Goal: Check status: Check status

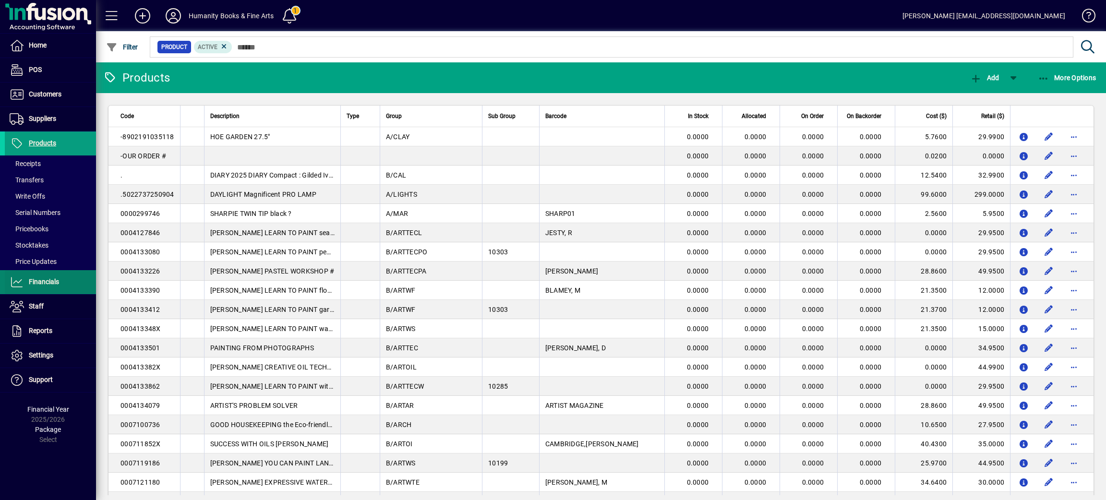
click at [46, 276] on span at bounding box center [50, 282] width 91 height 23
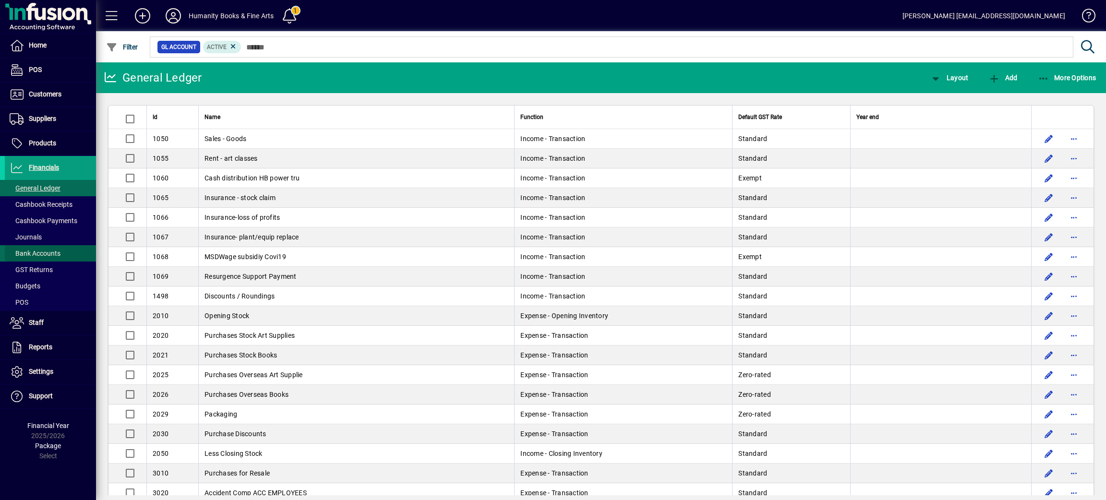
click at [48, 252] on span "Bank Accounts" at bounding box center [35, 254] width 51 height 8
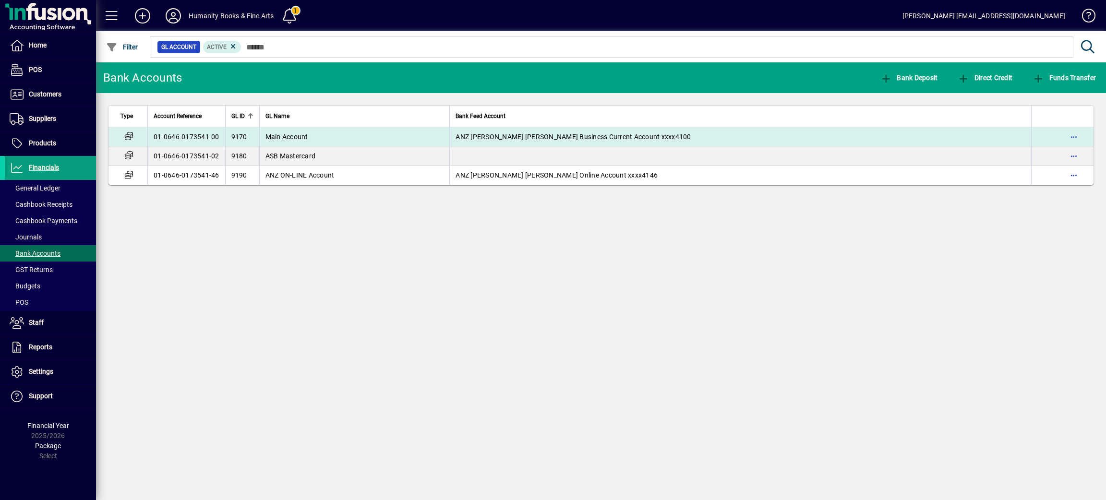
click at [286, 138] on span "Main Account" at bounding box center [286, 137] width 43 height 8
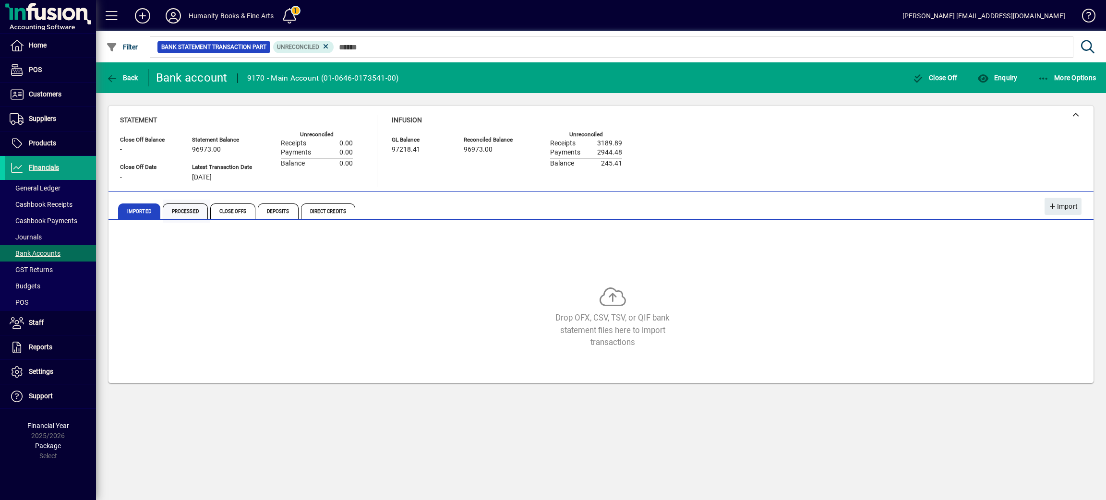
click at [187, 215] on span "Processed" at bounding box center [185, 211] width 45 height 15
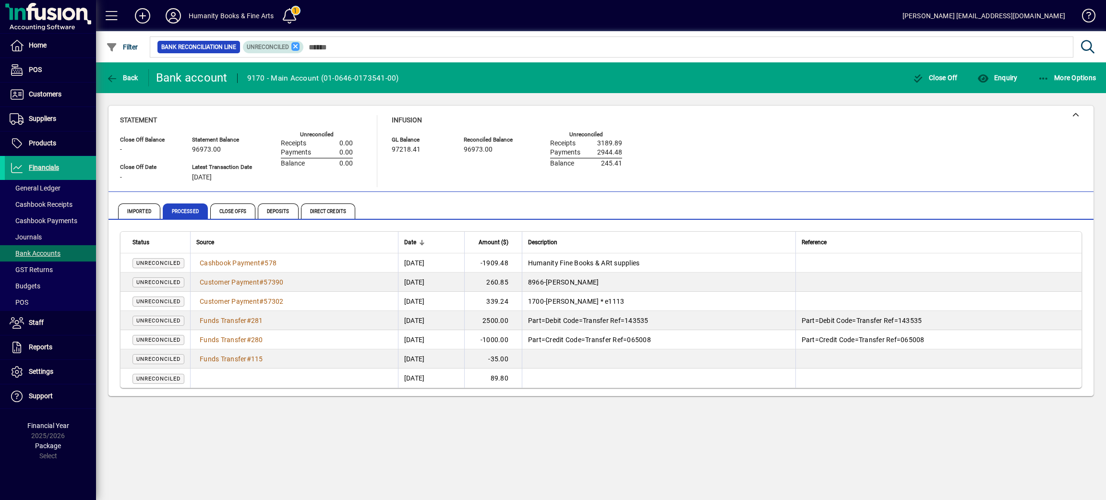
click at [294, 48] on icon at bounding box center [295, 46] width 9 height 9
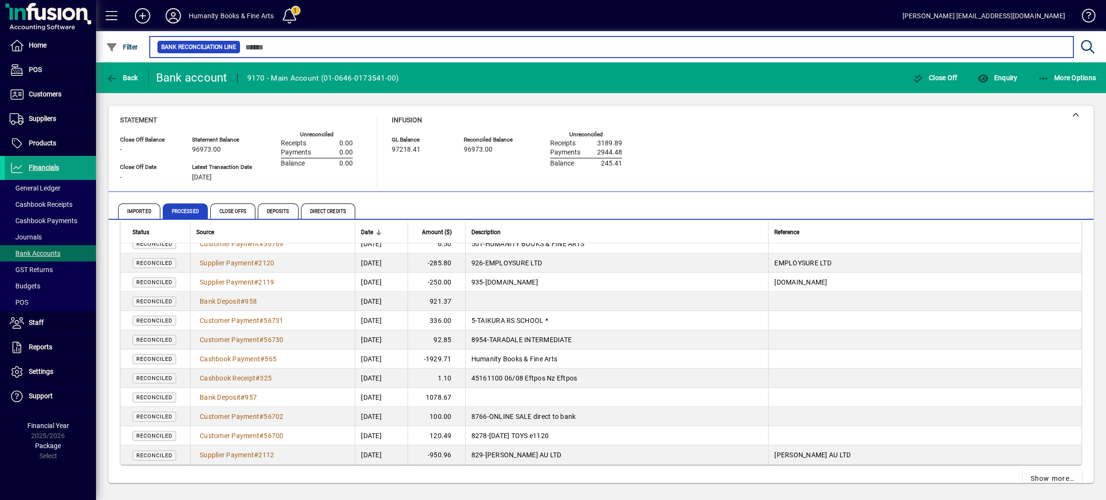
scroll to position [1725, 0]
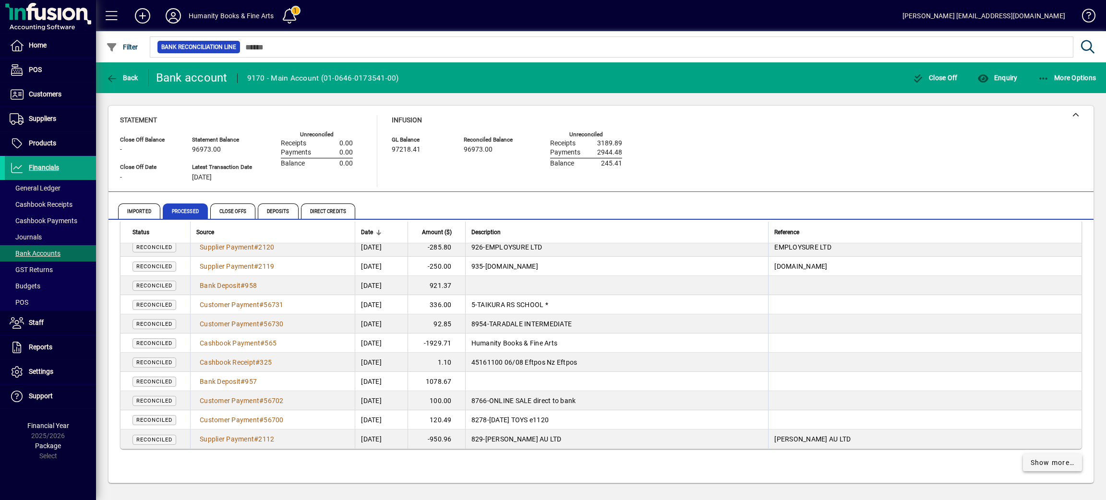
click at [1044, 462] on span "Show more…" at bounding box center [1053, 463] width 44 height 10
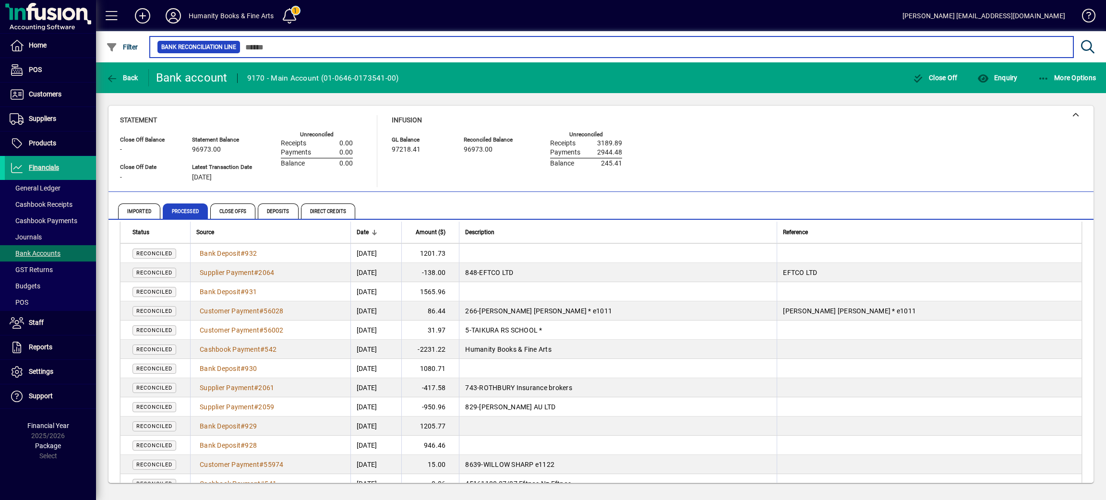
scroll to position [3644, 0]
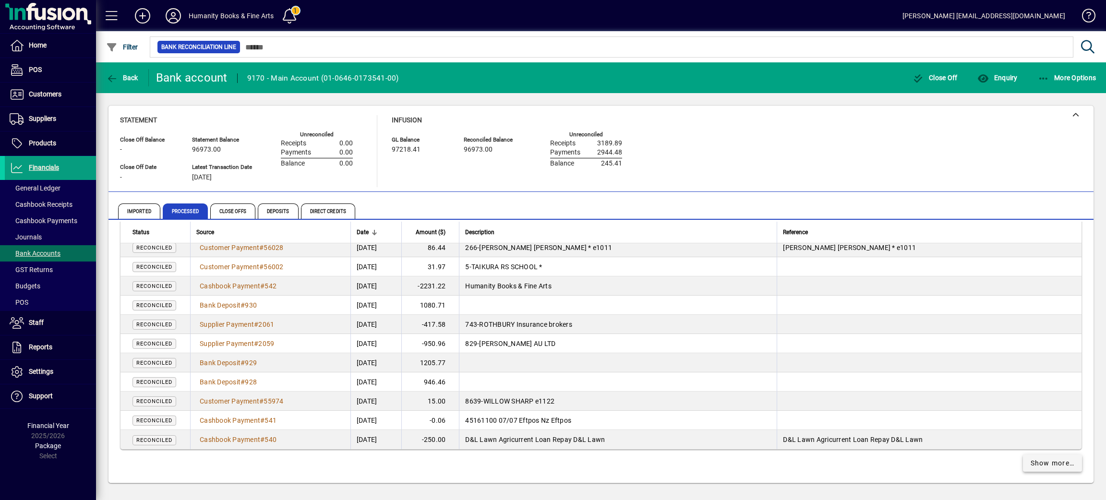
click at [1031, 466] on span "Show more…" at bounding box center [1053, 463] width 44 height 10
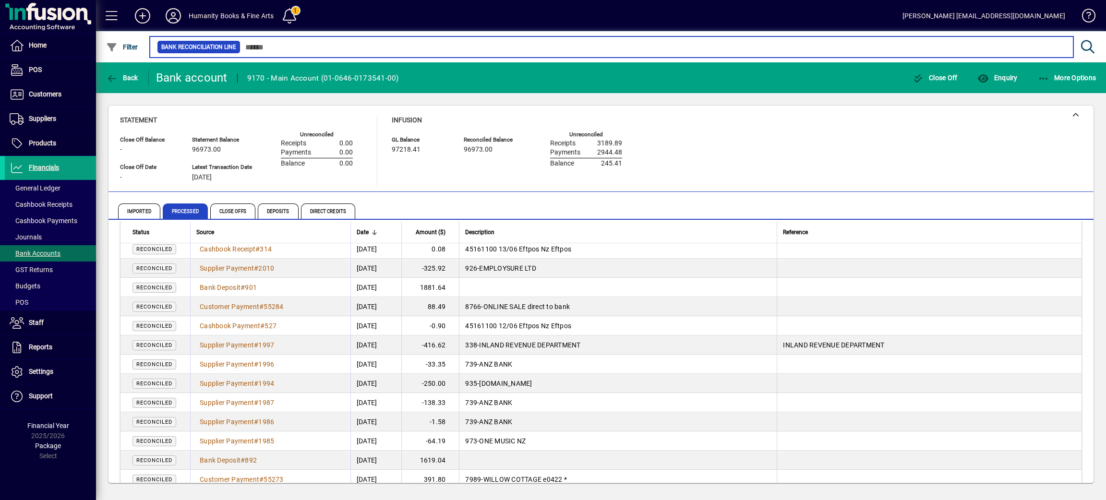
scroll to position [5563, 0]
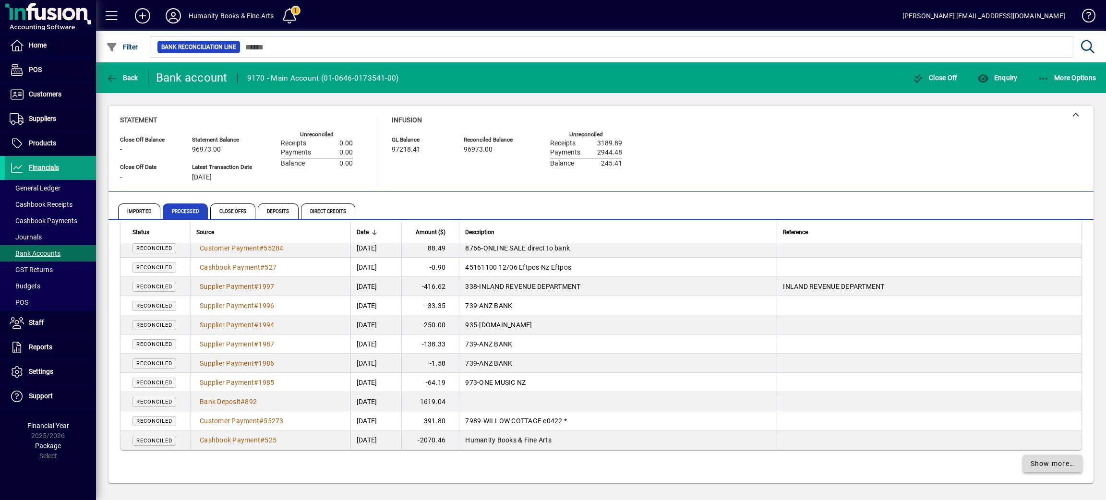
click at [1031, 465] on span "Show more…" at bounding box center [1053, 464] width 44 height 10
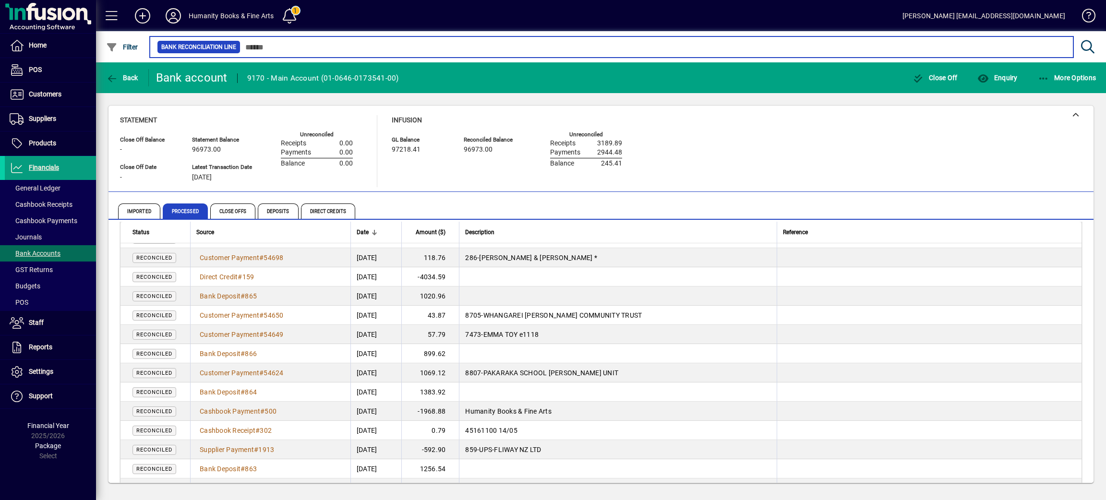
scroll to position [7483, 0]
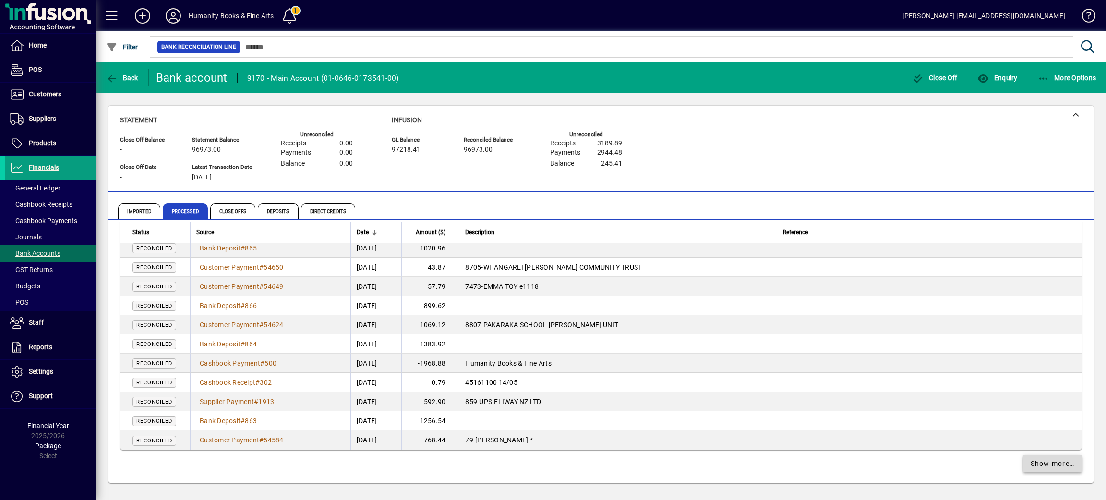
click at [1038, 460] on span "Show more…" at bounding box center [1053, 464] width 44 height 10
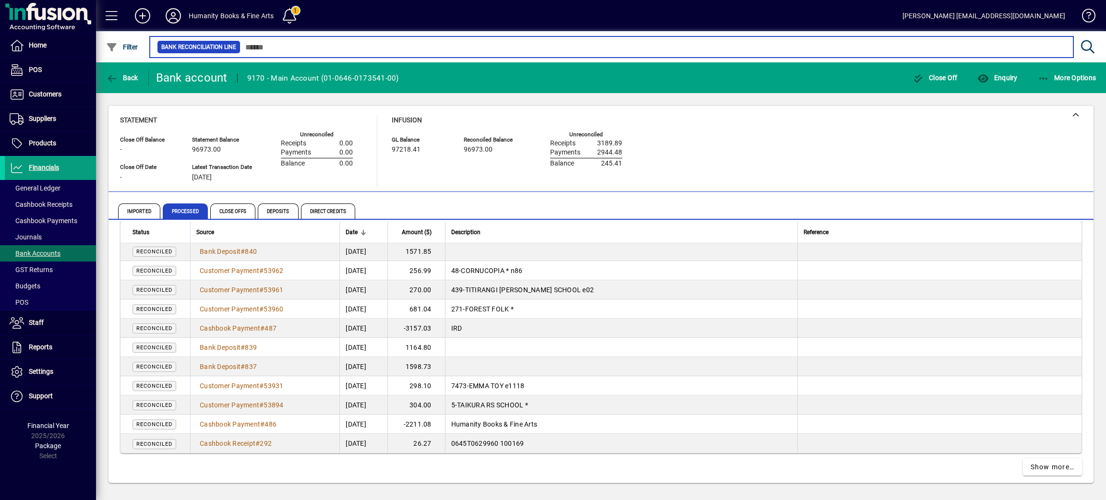
scroll to position [9403, 0]
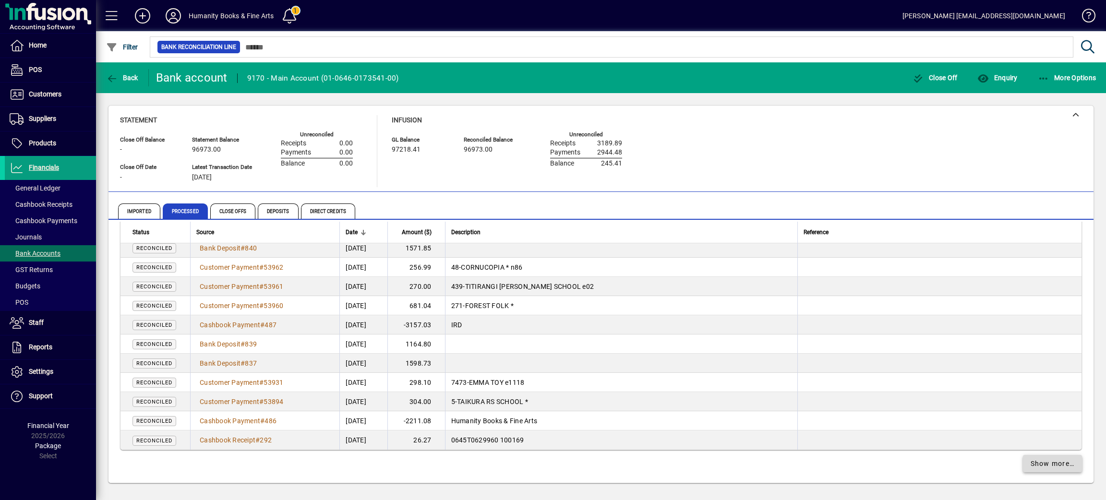
click at [1031, 465] on span "Show more…" at bounding box center [1053, 464] width 44 height 10
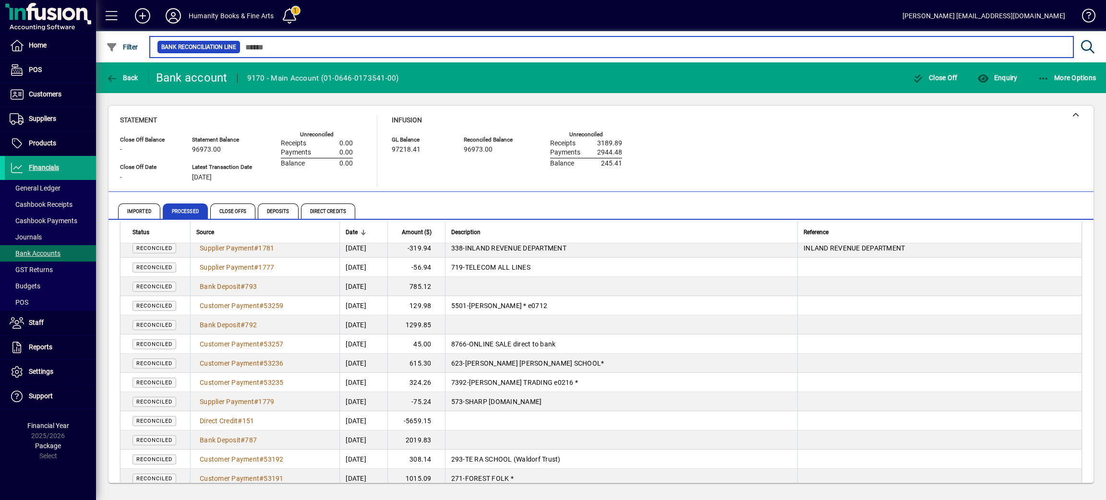
scroll to position [11323, 0]
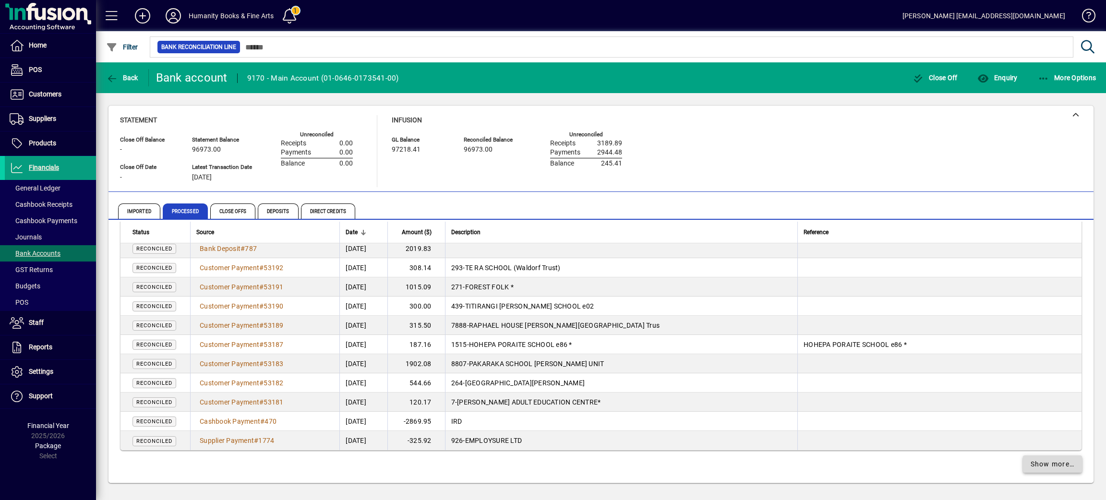
click at [1031, 465] on span "Show more…" at bounding box center [1053, 464] width 44 height 10
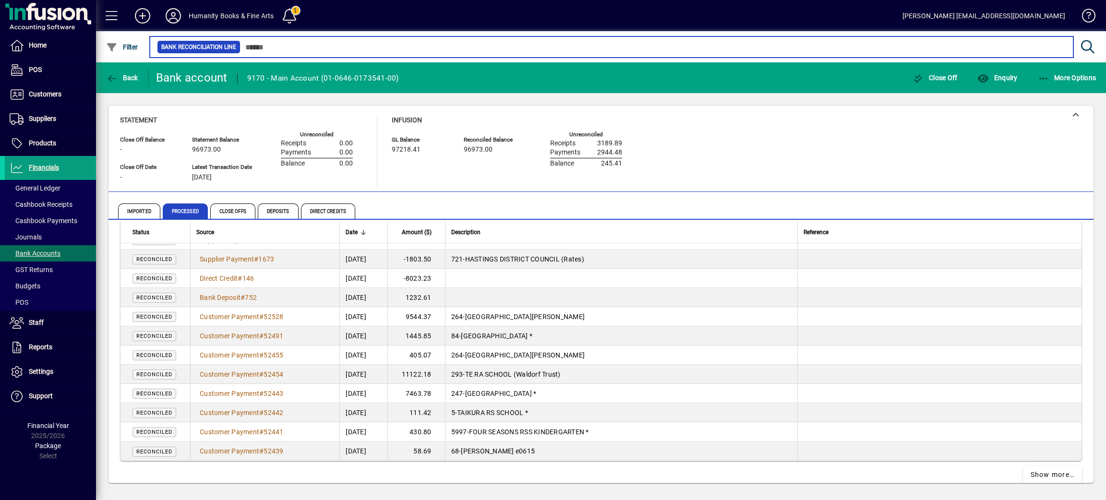
scroll to position [13242, 0]
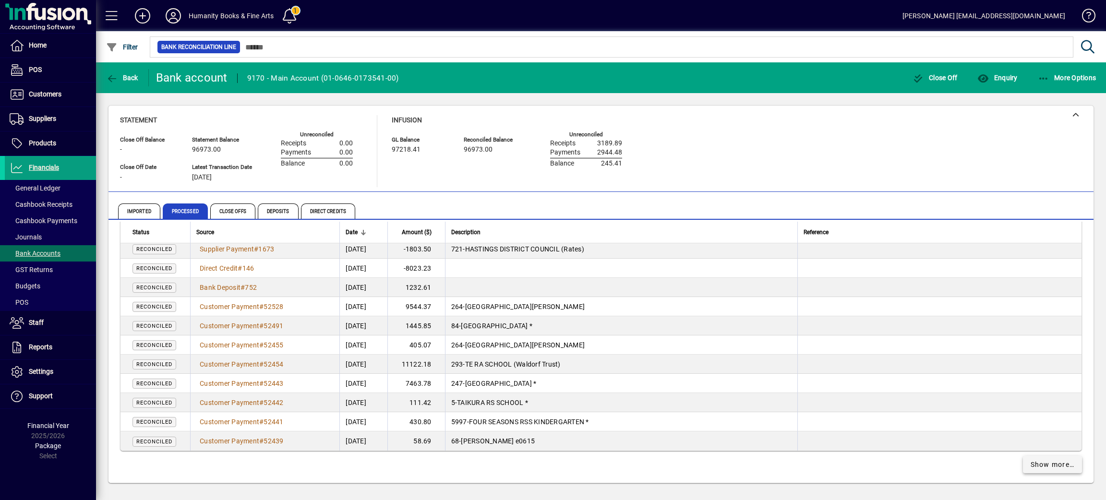
click at [1031, 461] on span "Show more…" at bounding box center [1053, 465] width 44 height 10
